Goal: Find contact information: Find contact information

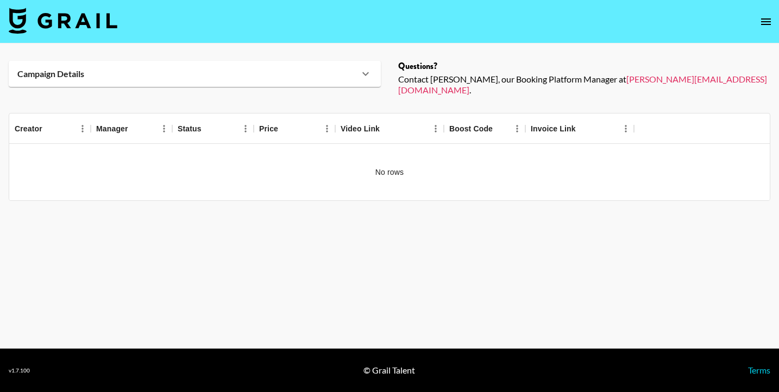
click at [308, 80] on div "Campaign Details" at bounding box center [195, 74] width 372 height 26
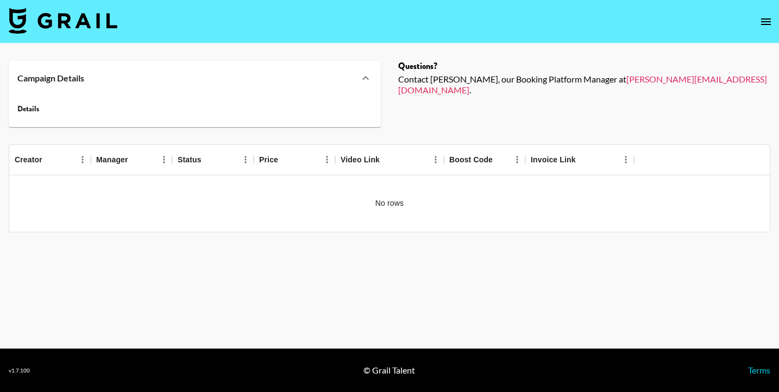
click at [759, 17] on button "open drawer" at bounding box center [766, 22] width 22 height 22
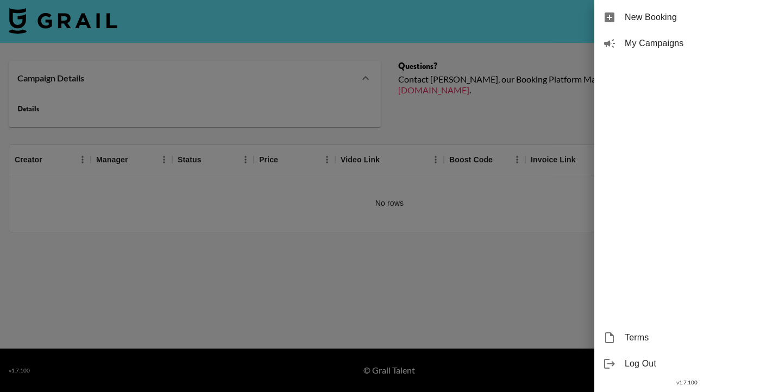
click at [668, 49] on span "My Campaigns" at bounding box center [698, 43] width 146 height 13
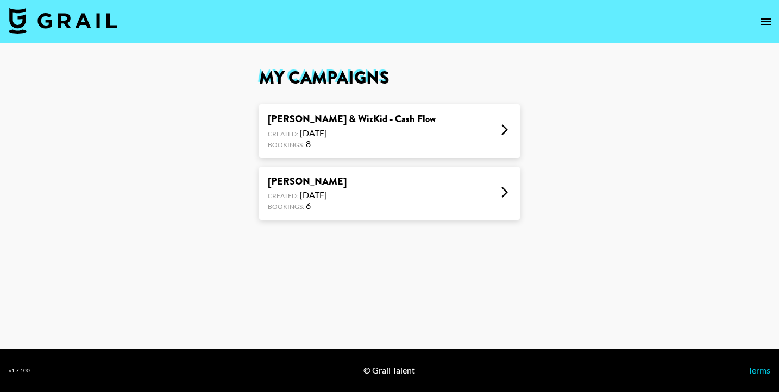
click at [335, 126] on div "[PERSON_NAME] & WizKid - Cash Flow" at bounding box center [352, 119] width 168 height 12
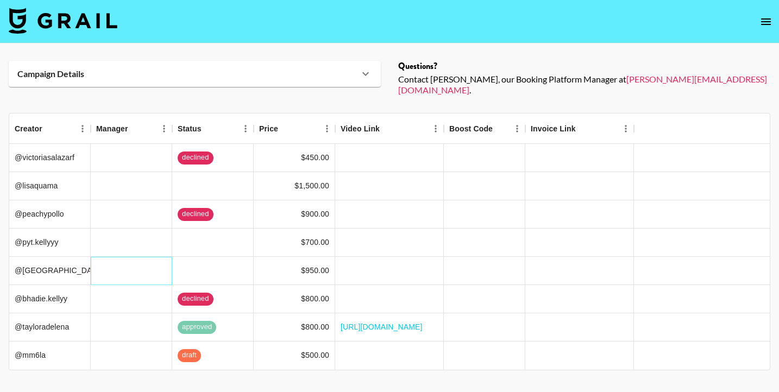
click at [160, 258] on div at bounding box center [132, 271] width 82 height 28
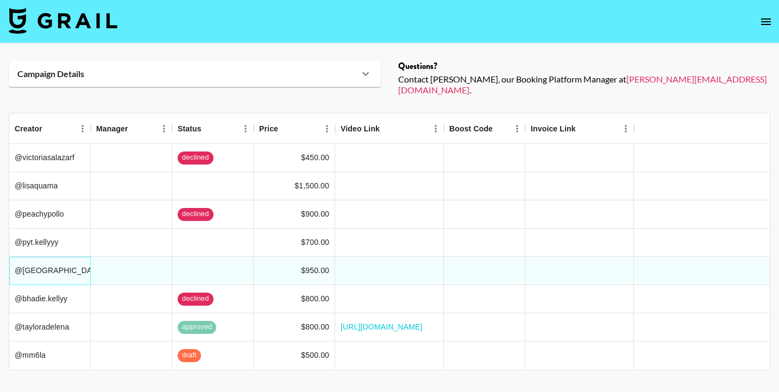
click at [46, 261] on div "@officiallizsanchez" at bounding box center [50, 271] width 82 height 28
copy link "[PERSON_NAME][EMAIL_ADDRESS][DOMAIN_NAME]"
click at [41, 264] on div "@officiallizsanchez" at bounding box center [50, 271] width 82 height 28
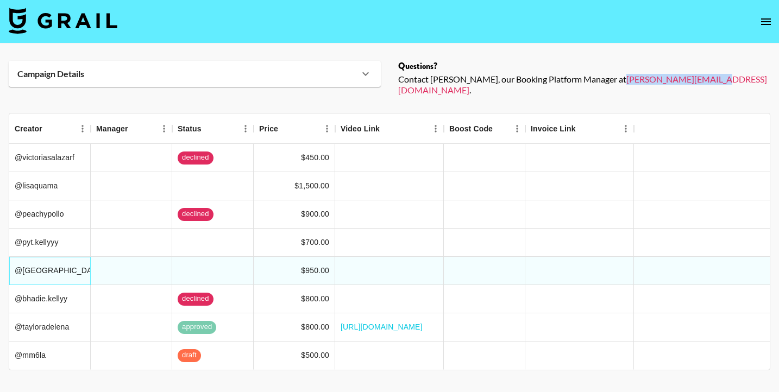
click at [41, 264] on div "@officiallizsanchez" at bounding box center [50, 271] width 82 height 28
click at [79, 260] on div "@officiallizsanchez" at bounding box center [50, 271] width 82 height 28
click at [422, 287] on div at bounding box center [389, 299] width 109 height 28
click at [401, 322] on link "[URL][DOMAIN_NAME]" at bounding box center [382, 327] width 82 height 11
click at [29, 261] on div "@officiallizsanchez" at bounding box center [50, 271] width 82 height 28
